Goal: Task Accomplishment & Management: Use online tool/utility

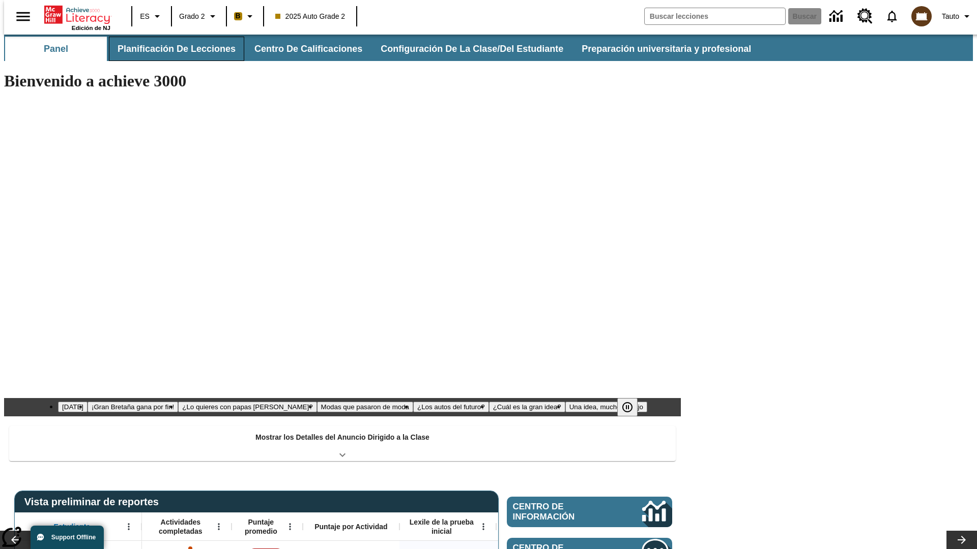
click at [170, 49] on button "Planificación de lecciones" at bounding box center [176, 49] width 135 height 24
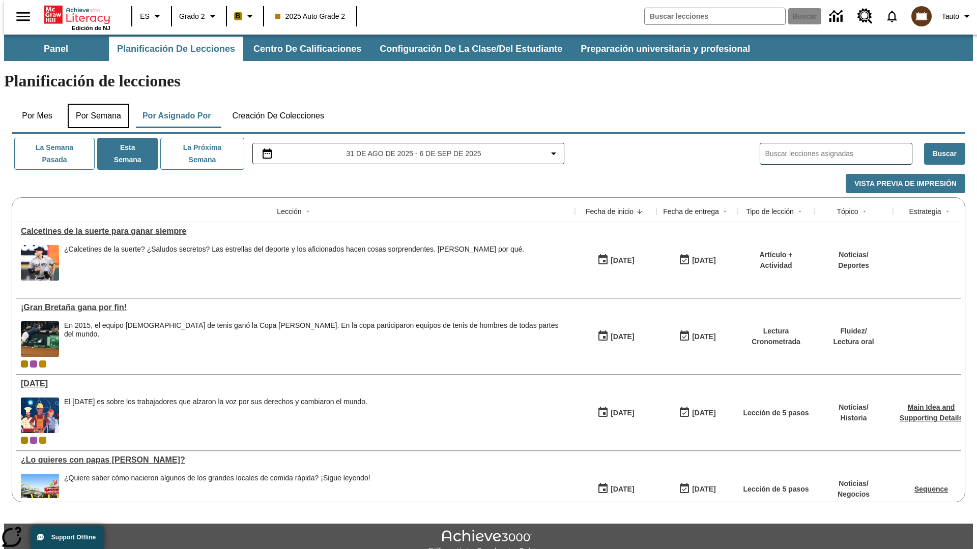
click at [95, 104] on button "Por semana" at bounding box center [99, 116] width 62 height 24
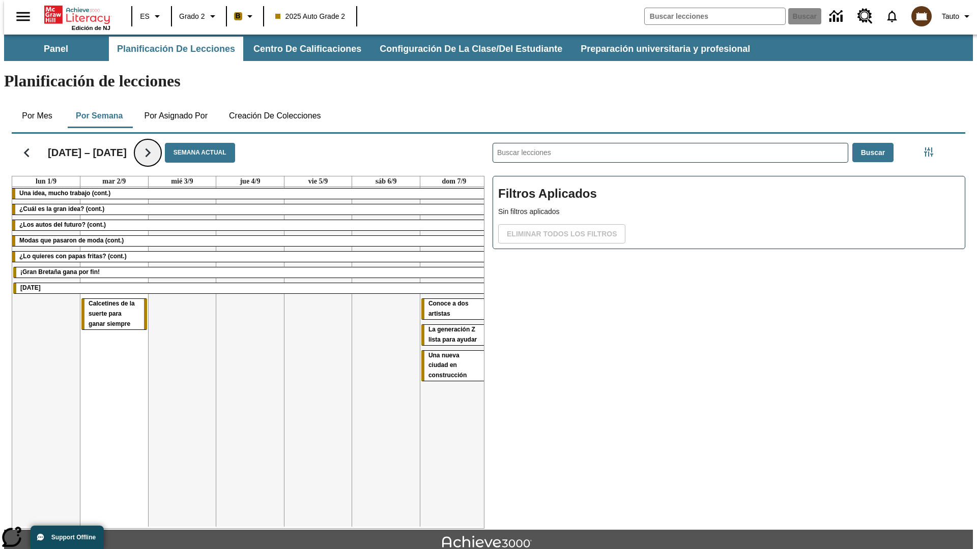
click at [139, 144] on icon "Seguir" at bounding box center [148, 153] width 18 height 18
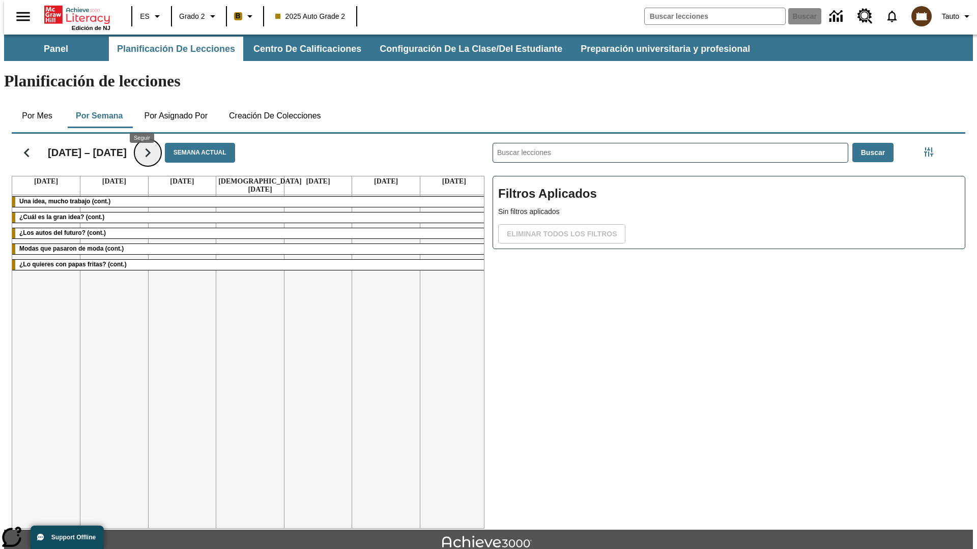
click at [141, 144] on icon "Seguir" at bounding box center [148, 153] width 18 height 18
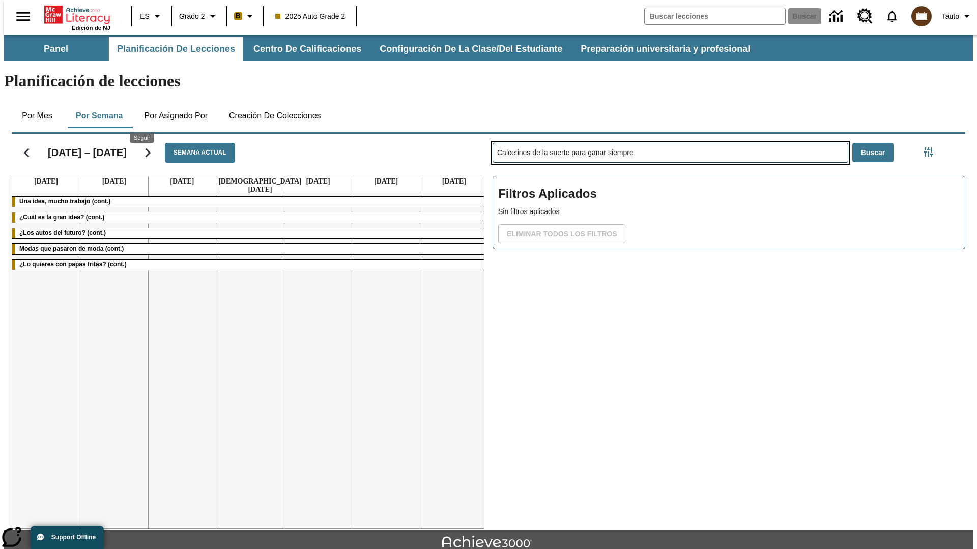
type input "Calcetines de la suerte para ganar siempre"
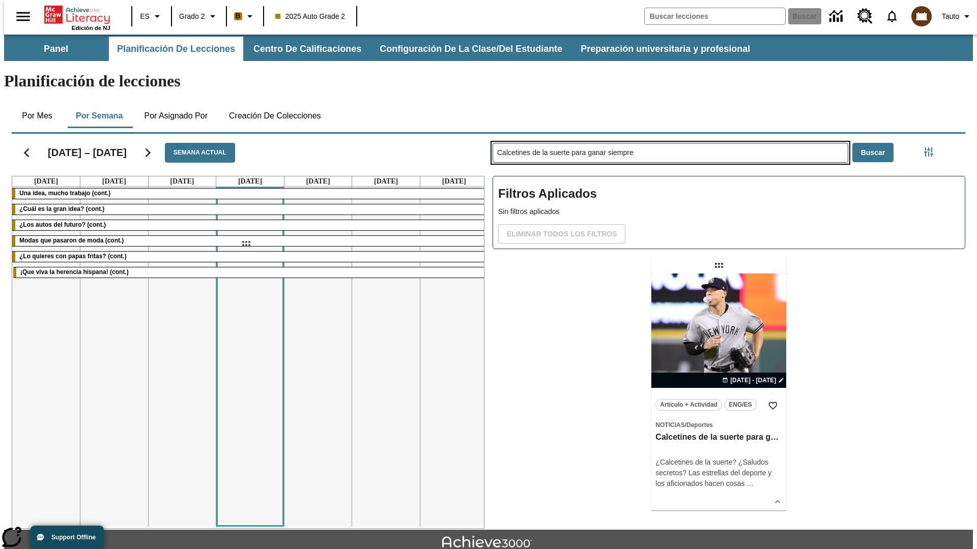
click at [246, 244] on div "[DATE] – [DATE] Semana actual [DATE] [DATE] [DATE] [DATE] [DATE] [DATE] [DATE] …" at bounding box center [484, 329] width 961 height 399
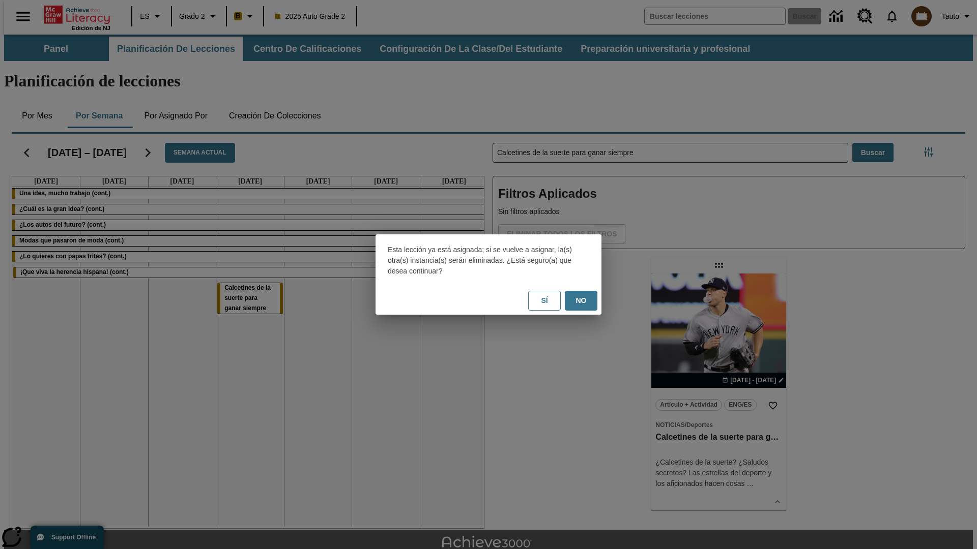
click at [581, 301] on button "No" at bounding box center [581, 301] width 33 height 20
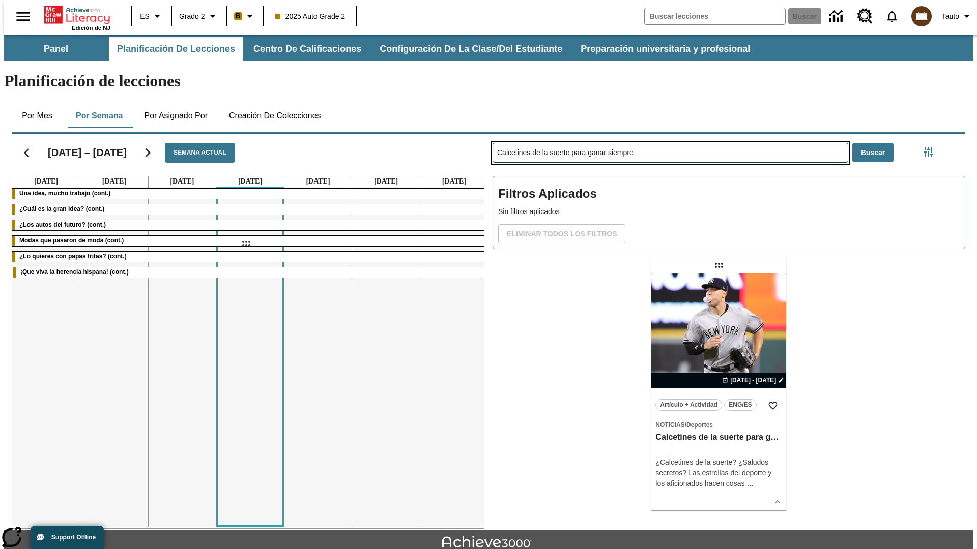
drag, startPoint x: 720, startPoint y: 225, endPoint x: 246, endPoint y: 244, distance: 474.4
click at [246, 244] on div "[DATE] – [DATE] Semana actual [DATE] [DATE] [DATE] [DATE] [DATE] [DATE] [DATE] …" at bounding box center [484, 329] width 961 height 399
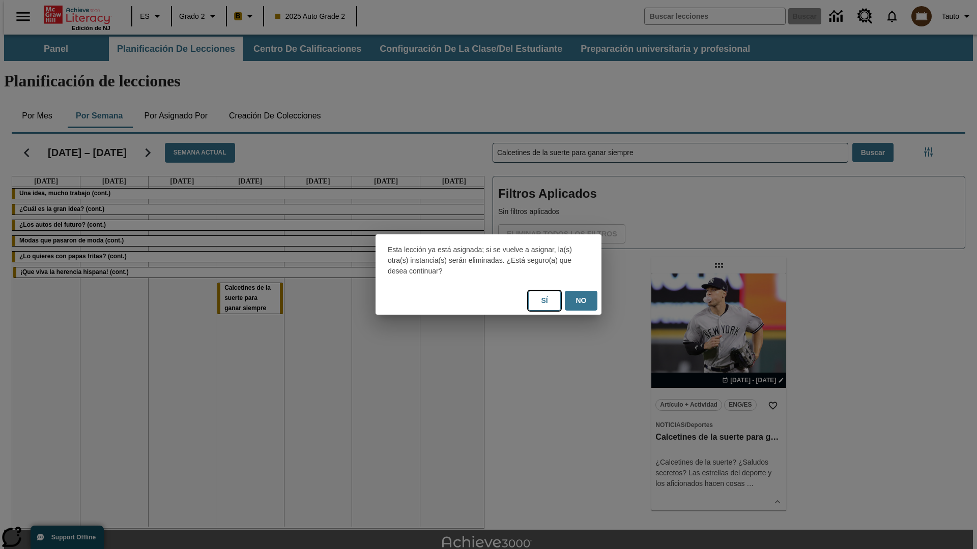
click at [544, 301] on button "Sí" at bounding box center [544, 301] width 33 height 20
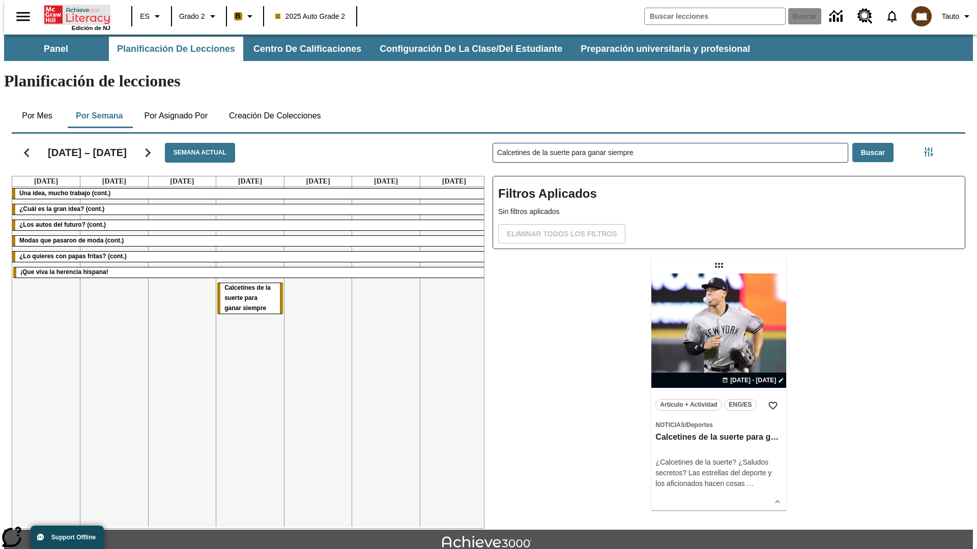
click at [73, 14] on icon "Portada" at bounding box center [78, 15] width 68 height 20
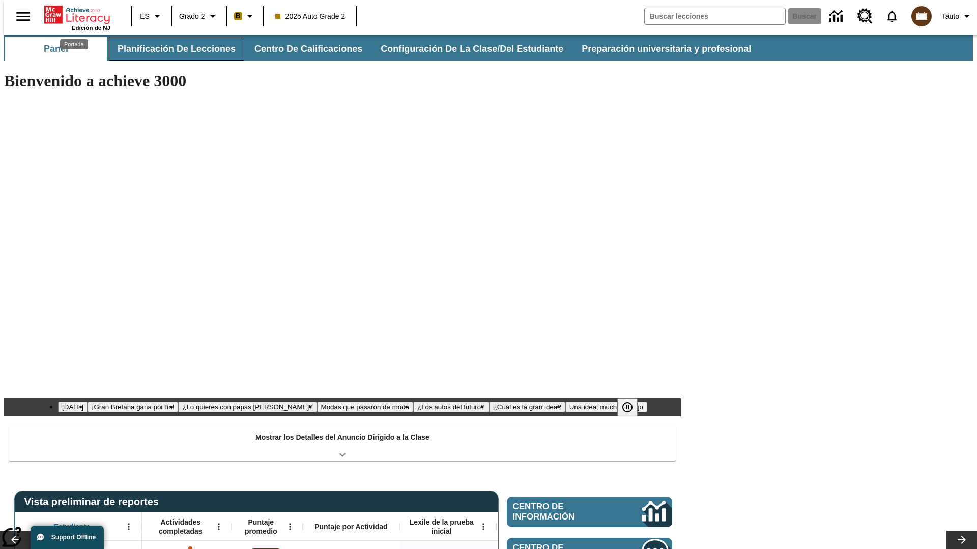
click at [170, 49] on button "Planificación de lecciones" at bounding box center [176, 49] width 135 height 24
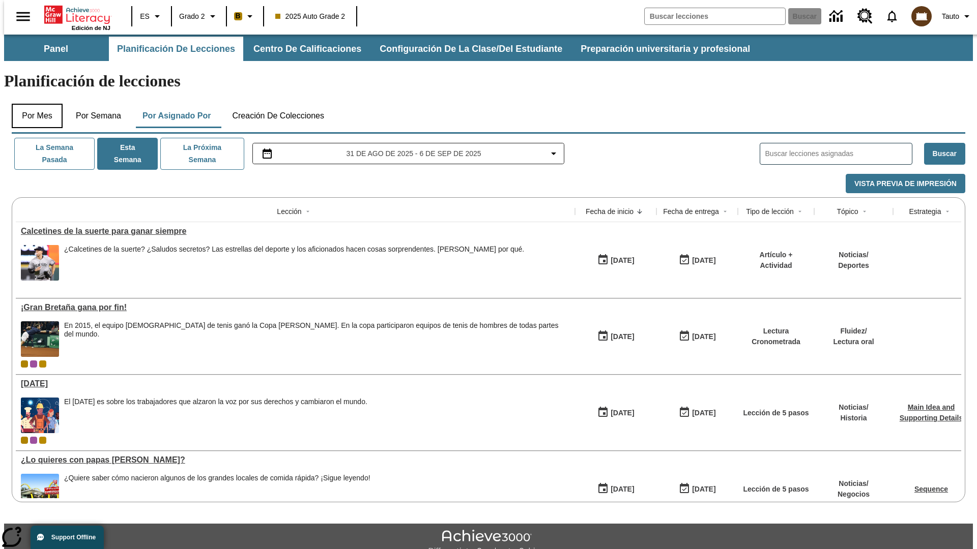
click at [33, 104] on button "Por mes" at bounding box center [37, 116] width 51 height 24
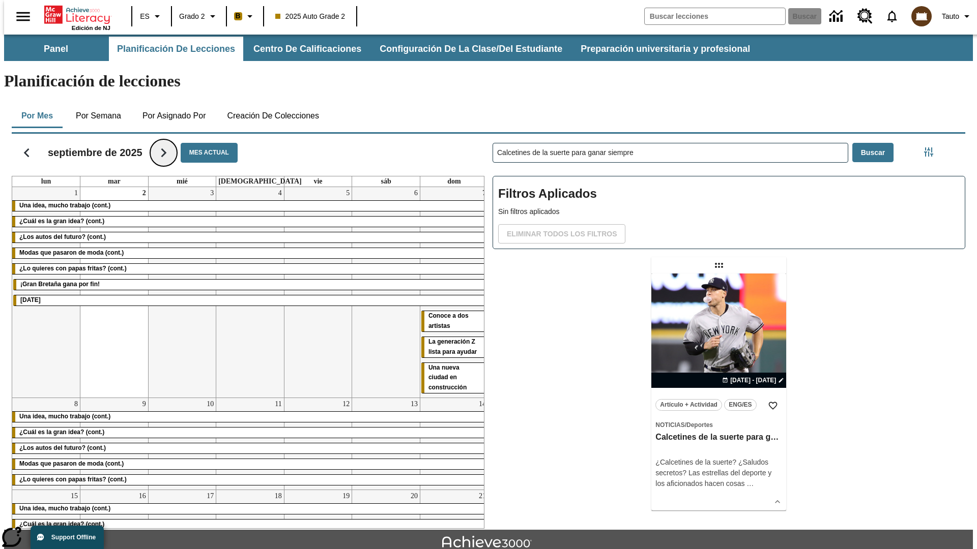
click at [164, 144] on icon "Seguir" at bounding box center [164, 153] width 18 height 18
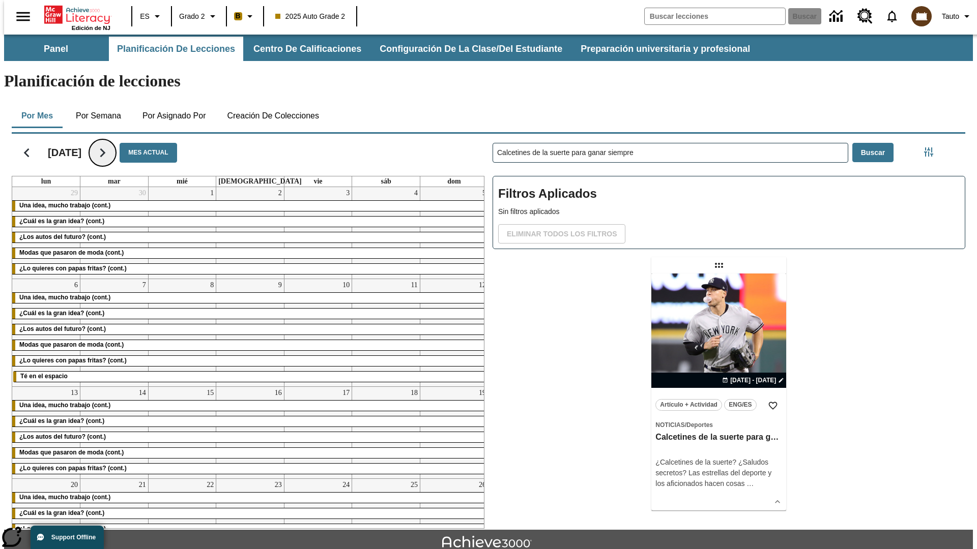
click at [111, 144] on icon "Seguir" at bounding box center [103, 153] width 18 height 18
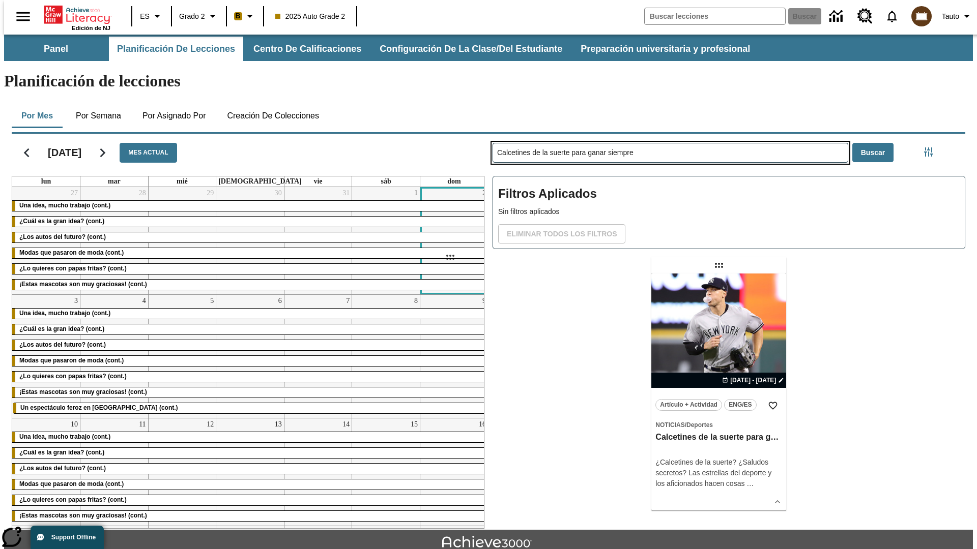
drag, startPoint x: 720, startPoint y: 225, endPoint x: 450, endPoint y: 257, distance: 272.0
click at [450, 257] on div "[DATE] Mes actual lun mar mié jue vie sáb dom 27 Una idea, mucho trabajo (cont.…" at bounding box center [484, 329] width 961 height 399
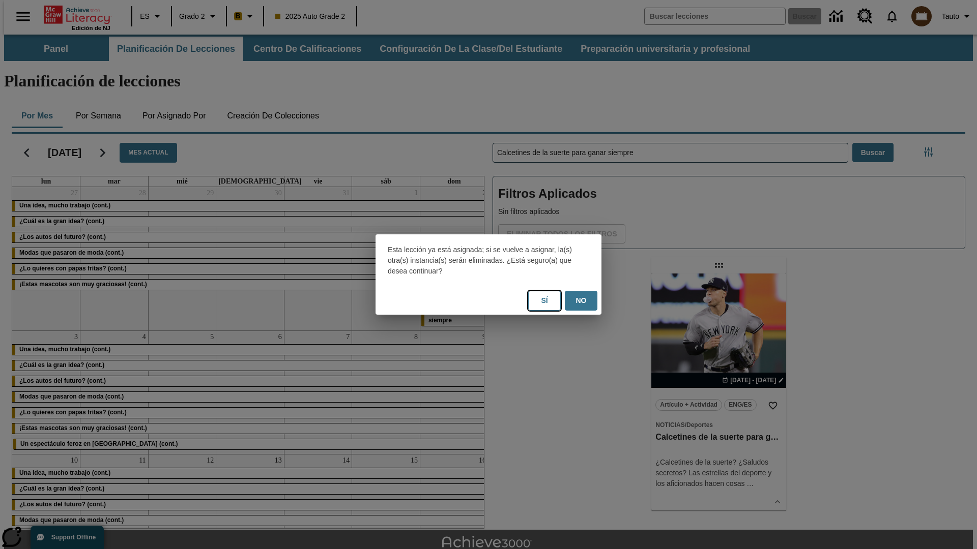
click at [544, 301] on button "Sí" at bounding box center [544, 301] width 33 height 20
